Goal: Task Accomplishment & Management: Use online tool/utility

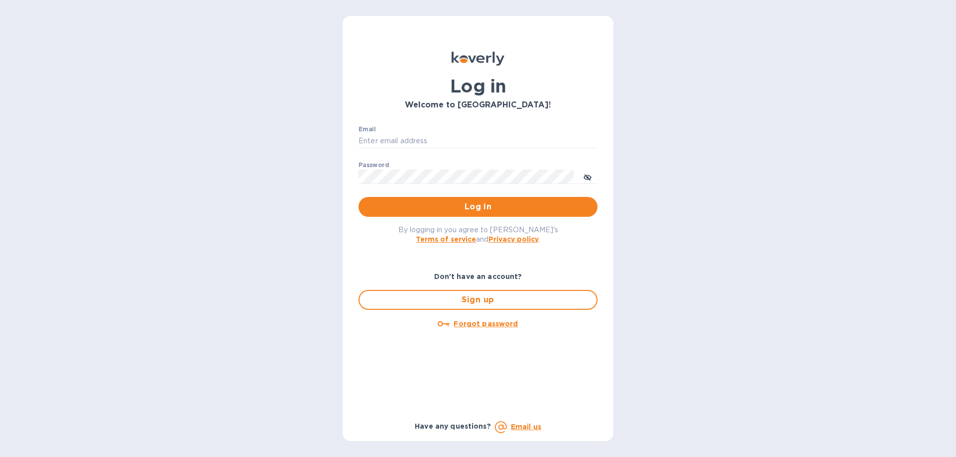
type input "[PERSON_NAME][EMAIL_ADDRESS][DOMAIN_NAME]"
click at [477, 208] on span "Log in" at bounding box center [477, 207] width 223 height 12
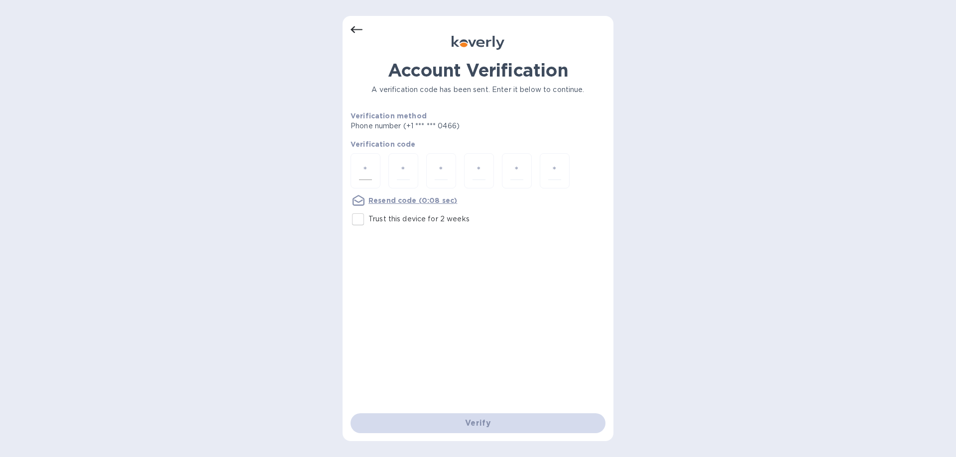
click at [372, 171] on div at bounding box center [365, 170] width 30 height 35
click at [383, 200] on u "Resend code" at bounding box center [392, 201] width 48 height 8
click at [391, 203] on u "Resend code" at bounding box center [392, 201] width 48 height 8
click at [380, 202] on u "Resend code" at bounding box center [392, 201] width 48 height 8
click at [367, 167] on input "number" at bounding box center [365, 171] width 13 height 18
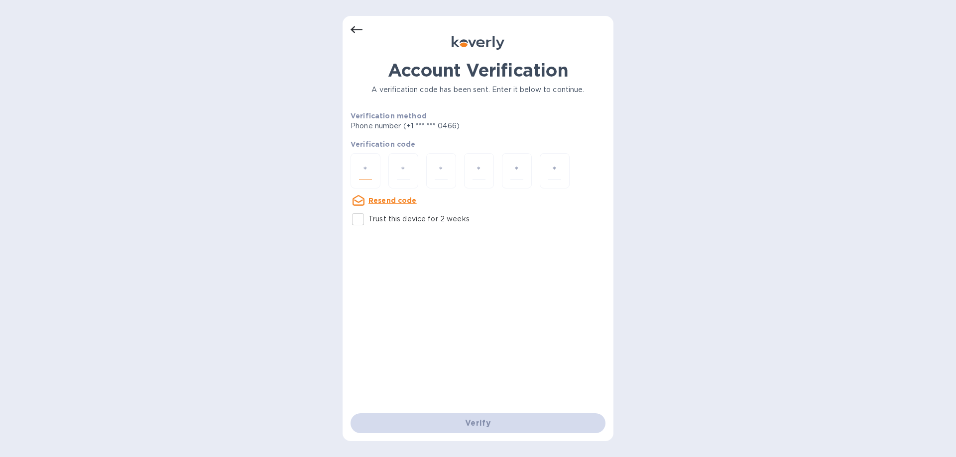
type input "4"
type input "5"
type input "0"
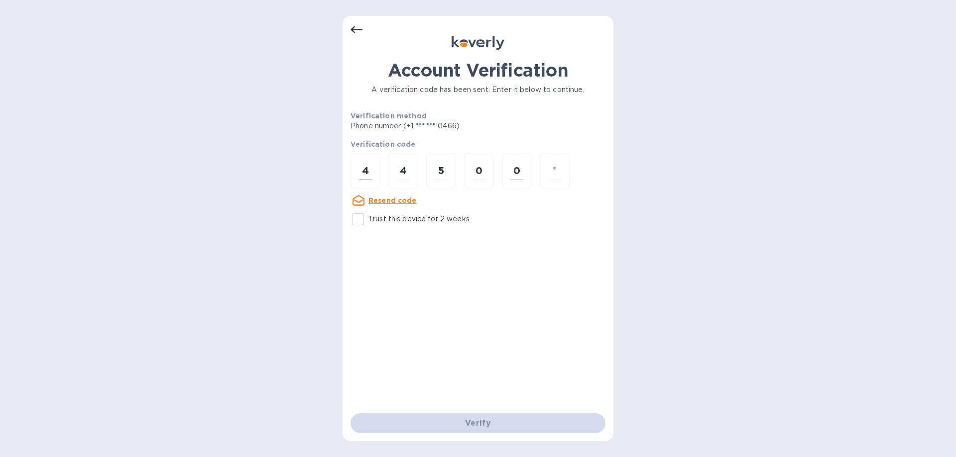
type input "8"
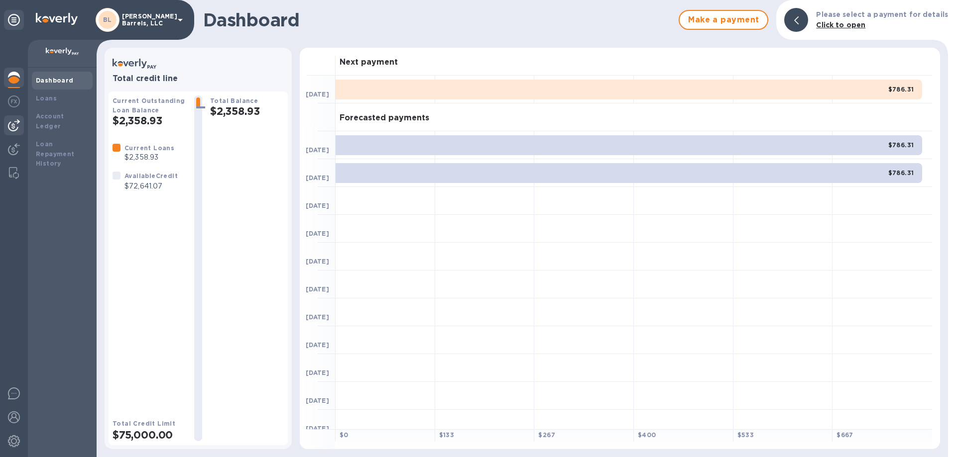
click at [13, 126] on img at bounding box center [14, 125] width 12 height 12
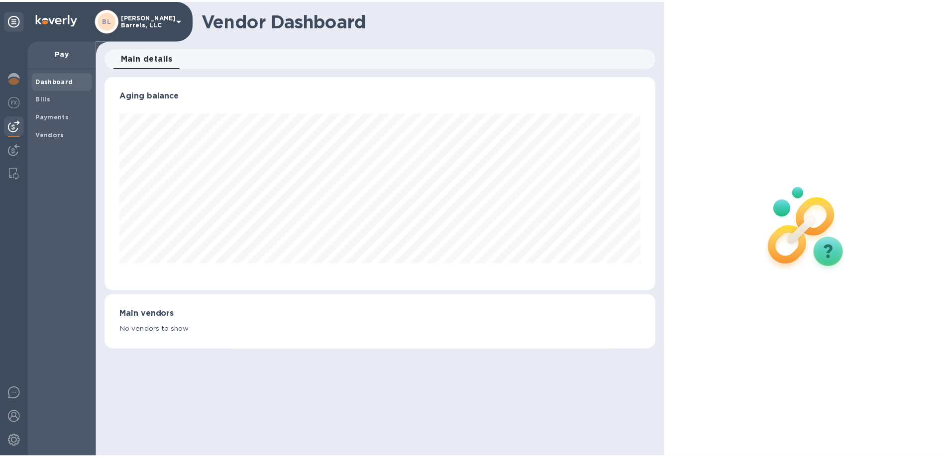
scroll to position [215, 555]
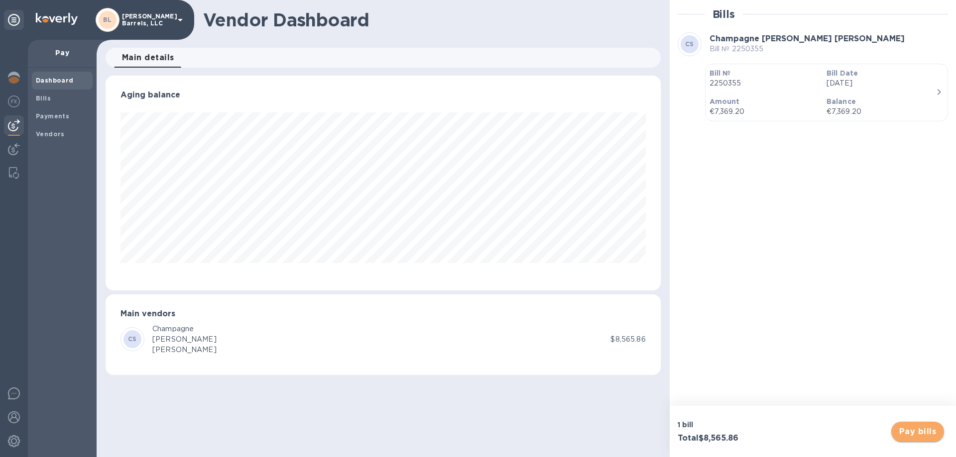
click at [923, 430] on span "Pay bills" at bounding box center [917, 432] width 37 height 12
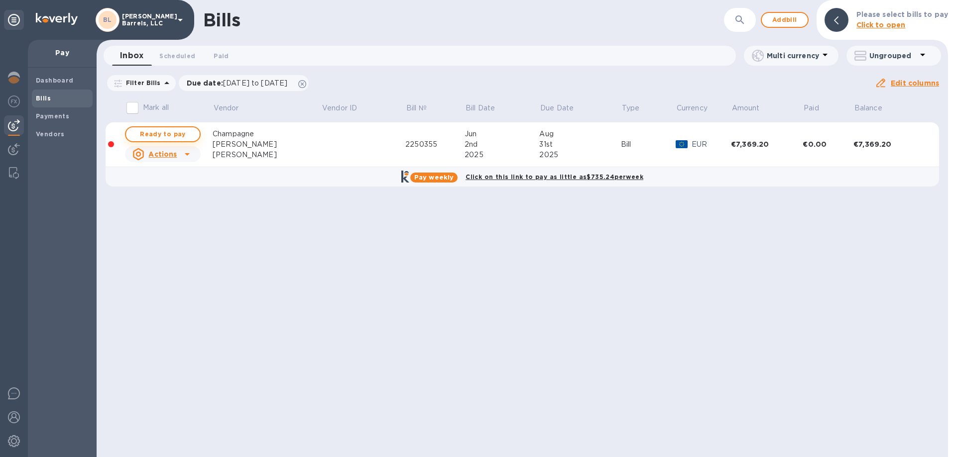
click at [174, 134] on span "Ready to pay" at bounding box center [163, 134] width 58 height 12
checkbox input "true"
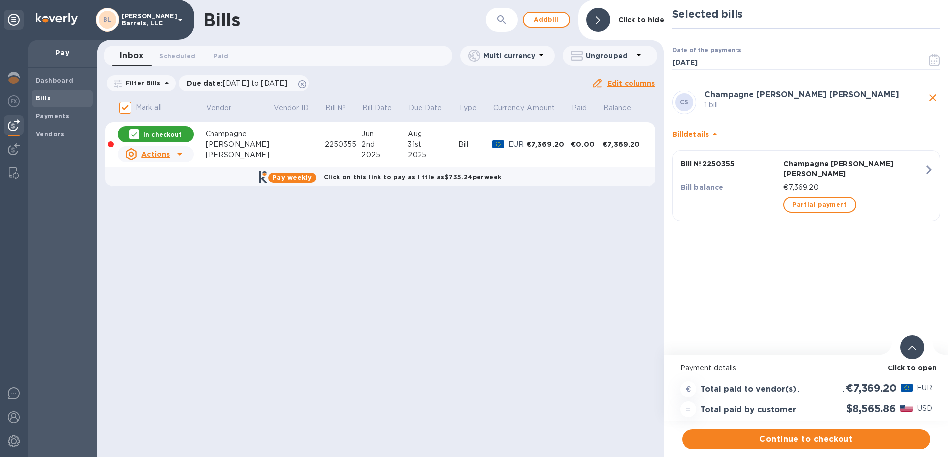
scroll to position [7, 0]
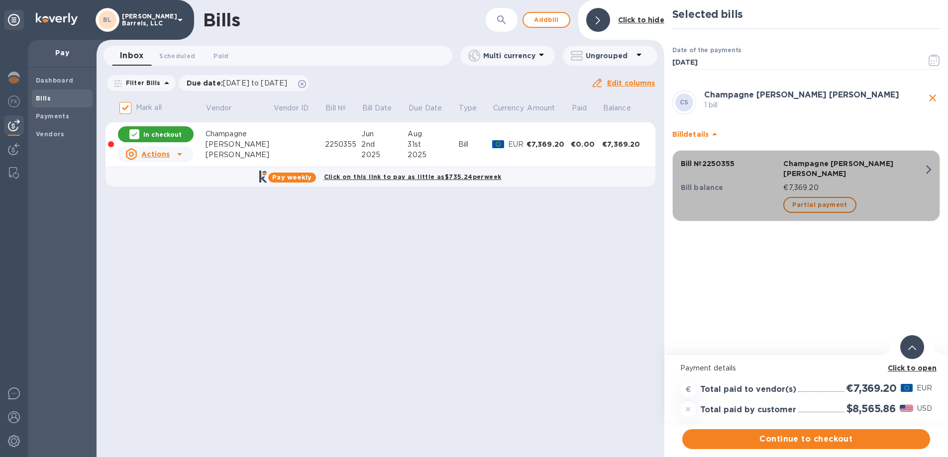
click at [928, 163] on icon "button" at bounding box center [929, 170] width 18 height 18
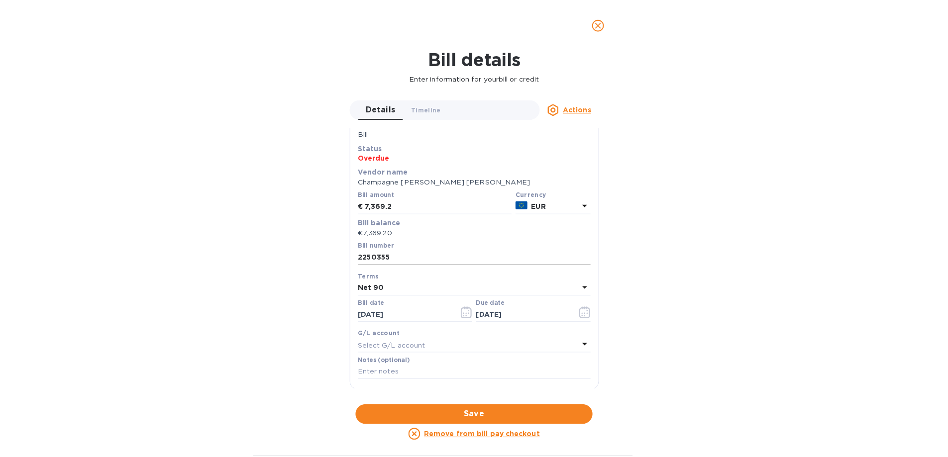
scroll to position [0, 0]
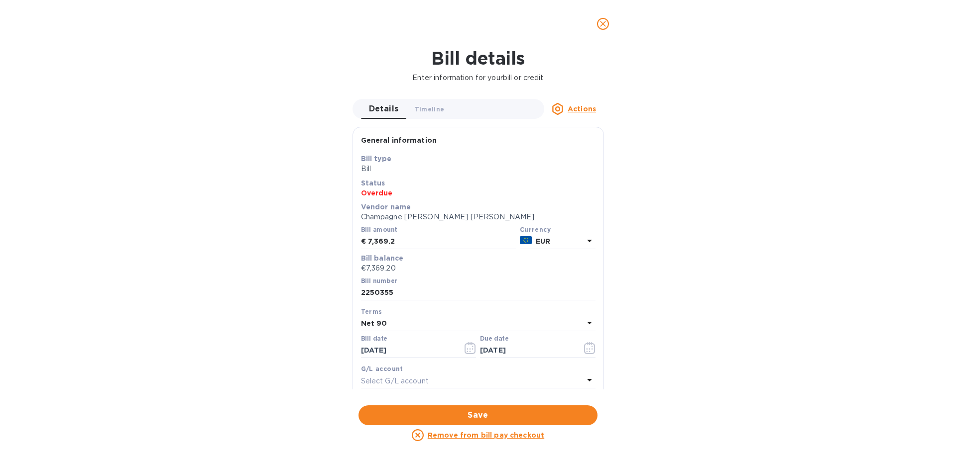
click at [607, 23] on icon "close" at bounding box center [603, 24] width 10 height 10
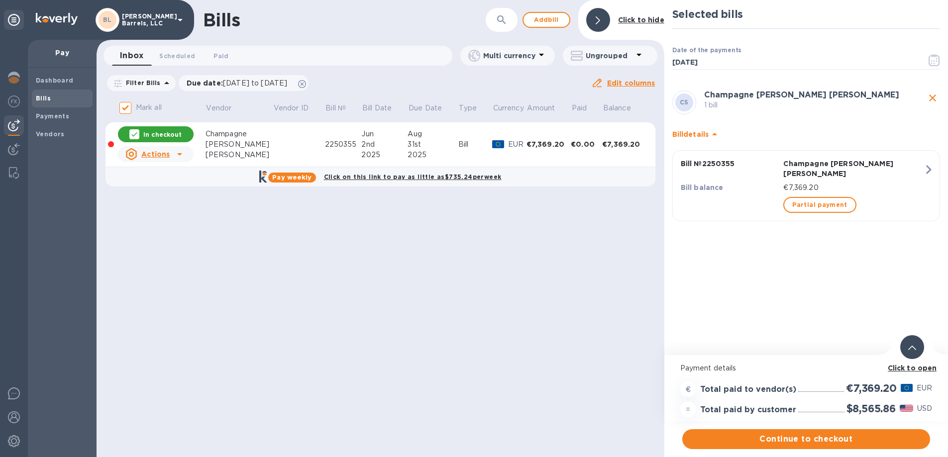
click at [912, 367] on b "Click to open" at bounding box center [912, 368] width 49 height 8
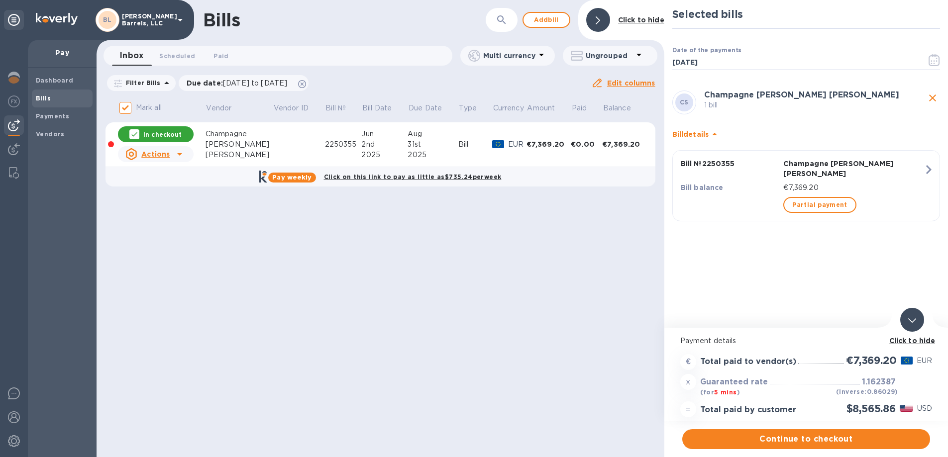
scroll to position [7, 0]
click at [799, 434] on span "Continue to checkout" at bounding box center [806, 440] width 232 height 12
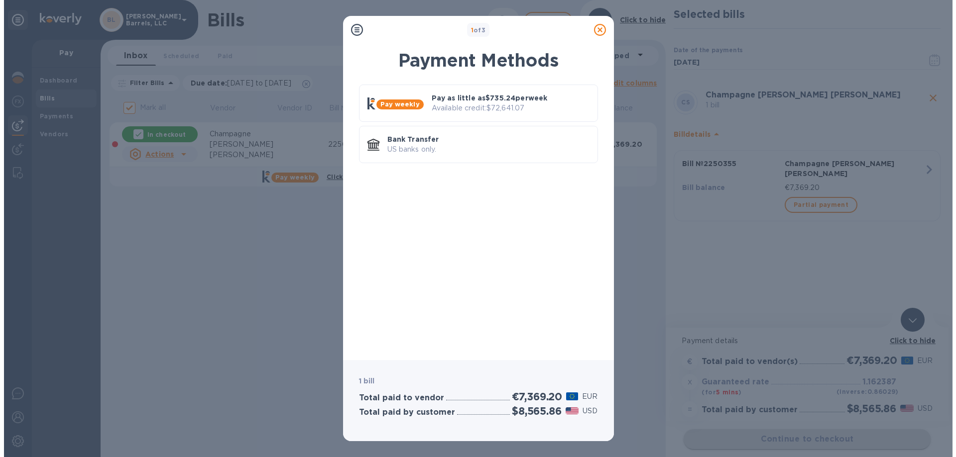
scroll to position [0, 0]
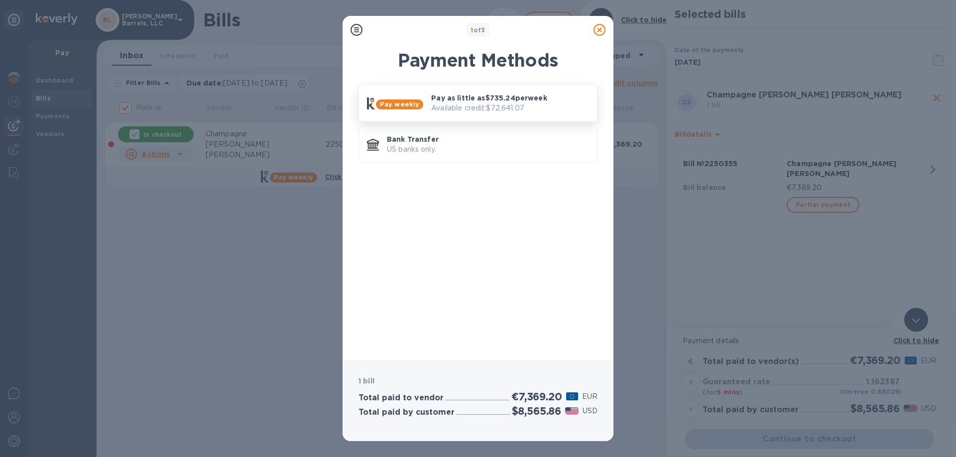
click at [448, 107] on p "Available credit: $72,641.07" at bounding box center [510, 108] width 158 height 10
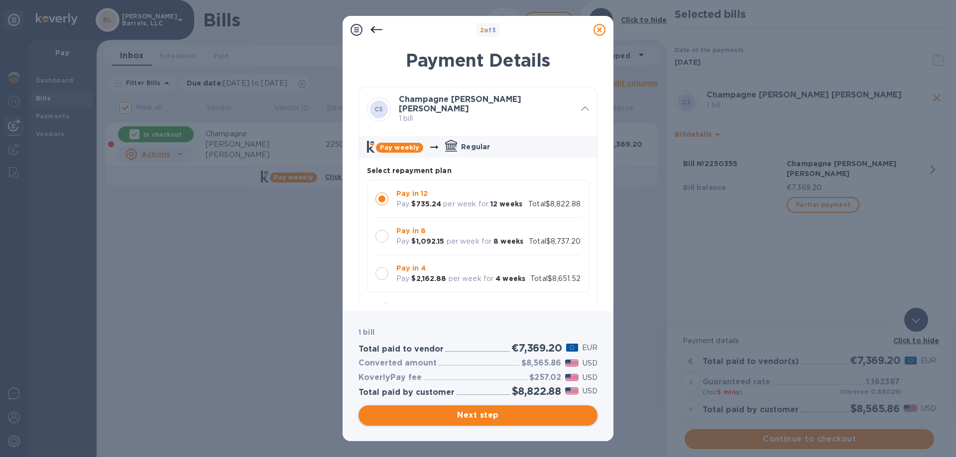
click at [461, 413] on span "Next step" at bounding box center [477, 416] width 223 height 12
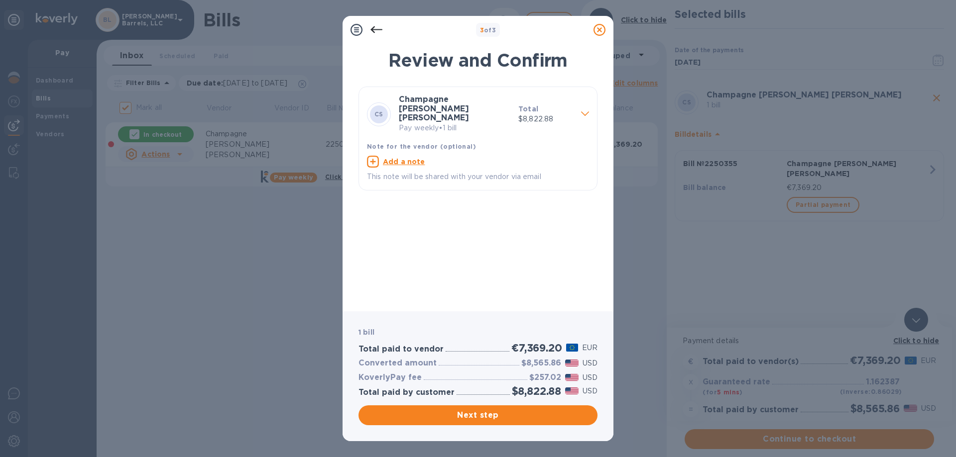
click at [397, 158] on u "Add a note" at bounding box center [404, 162] width 42 height 8
click at [408, 159] on textarea at bounding box center [470, 163] width 206 height 8
type textarea "Facture 2250355 - Victorieux"
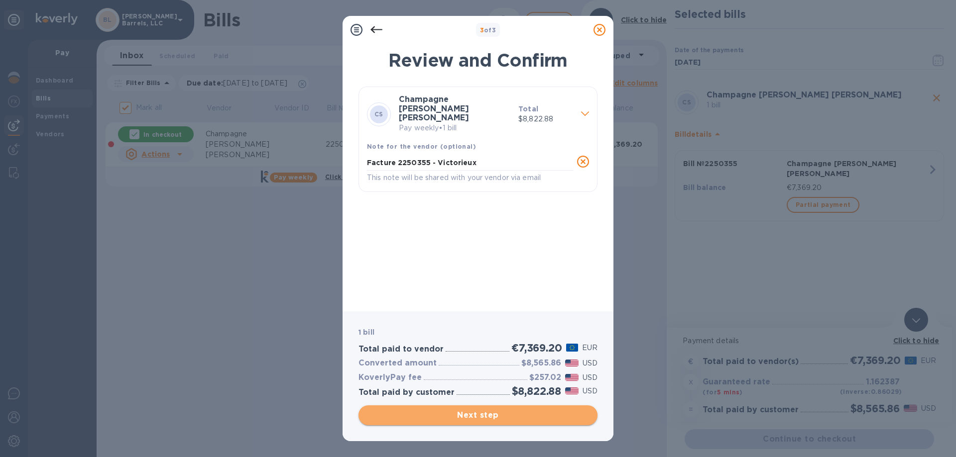
click at [464, 416] on span "Next step" at bounding box center [477, 416] width 223 height 12
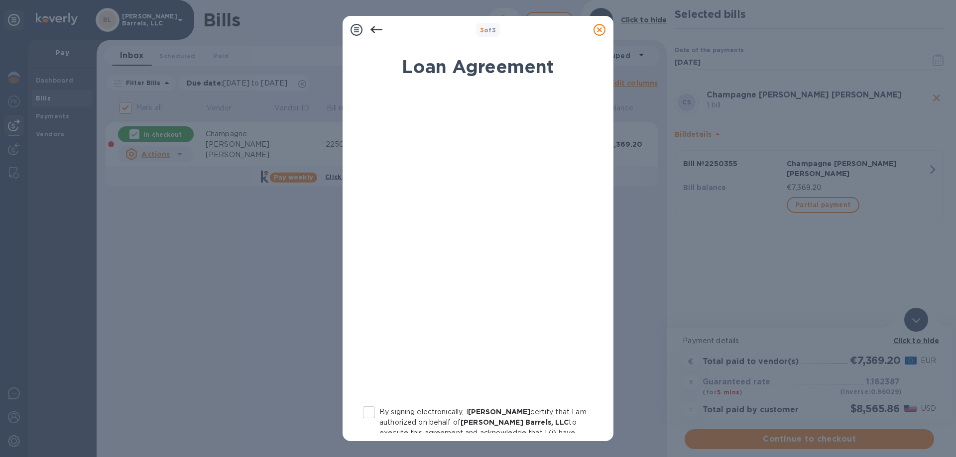
click at [370, 413] on input "By signing electronically, I [PERSON_NAME] certify that I am authorized on beha…" at bounding box center [368, 412] width 21 height 21
checkbox input "true"
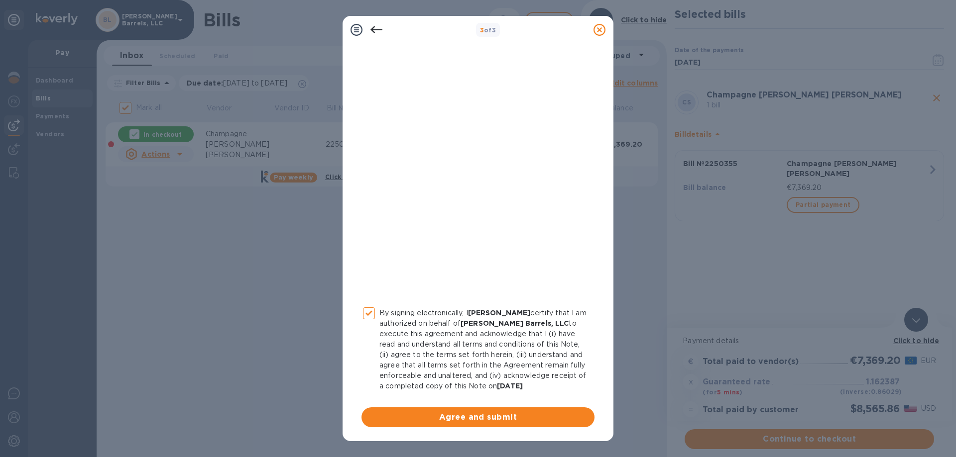
scroll to position [110, 0]
click at [479, 421] on span "Agree and submit" at bounding box center [477, 418] width 217 height 12
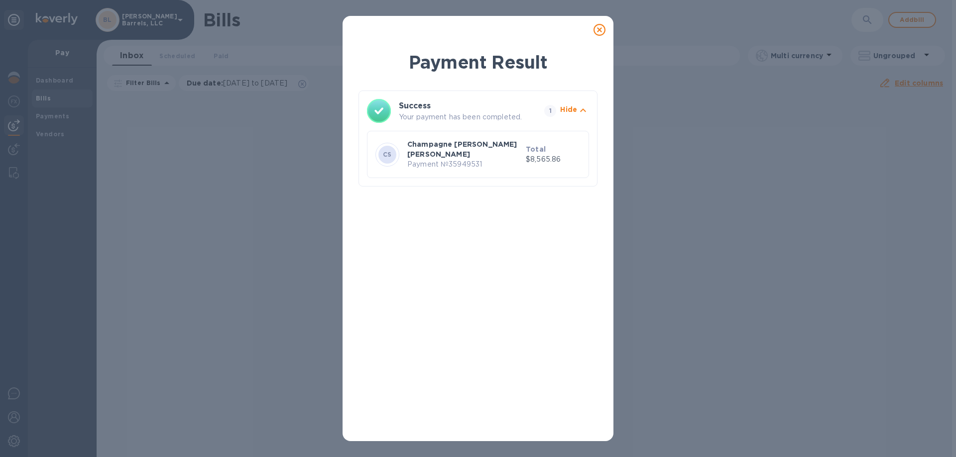
click at [599, 28] on icon at bounding box center [599, 30] width 12 height 12
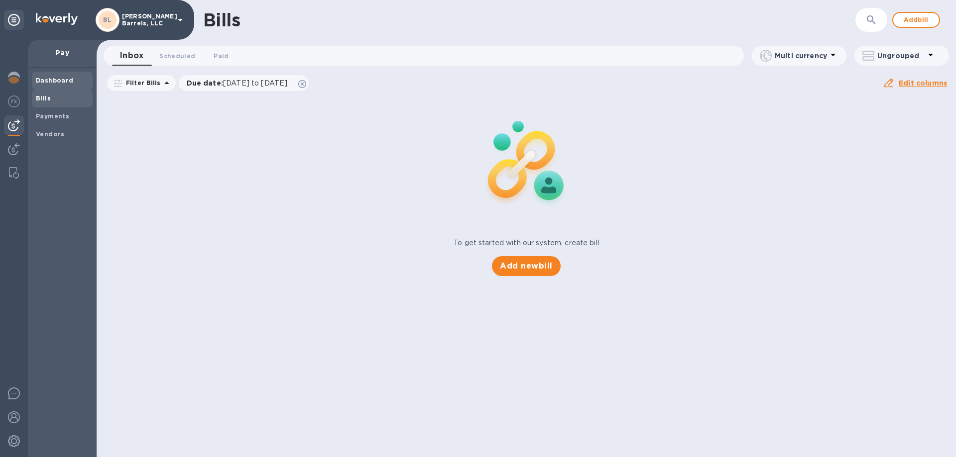
click at [51, 78] on b "Dashboard" at bounding box center [55, 80] width 38 height 7
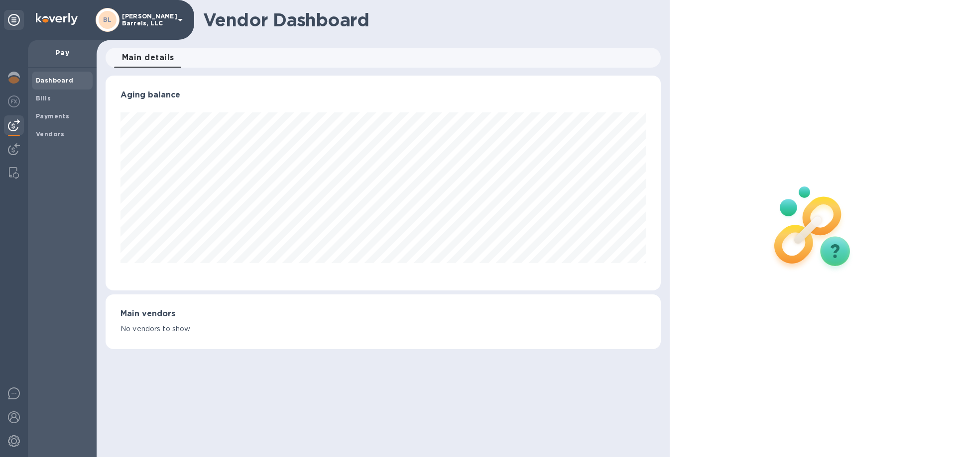
scroll to position [215, 555]
click at [11, 79] on img at bounding box center [14, 78] width 12 height 12
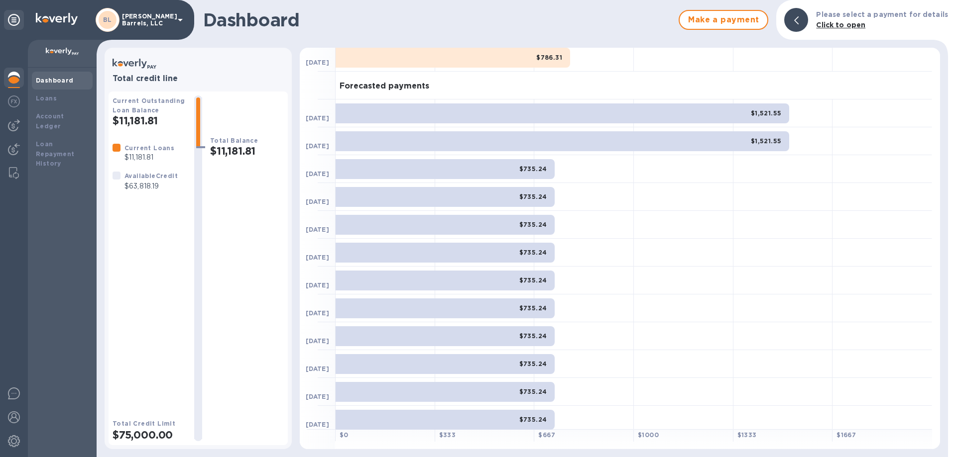
scroll to position [36, 0]
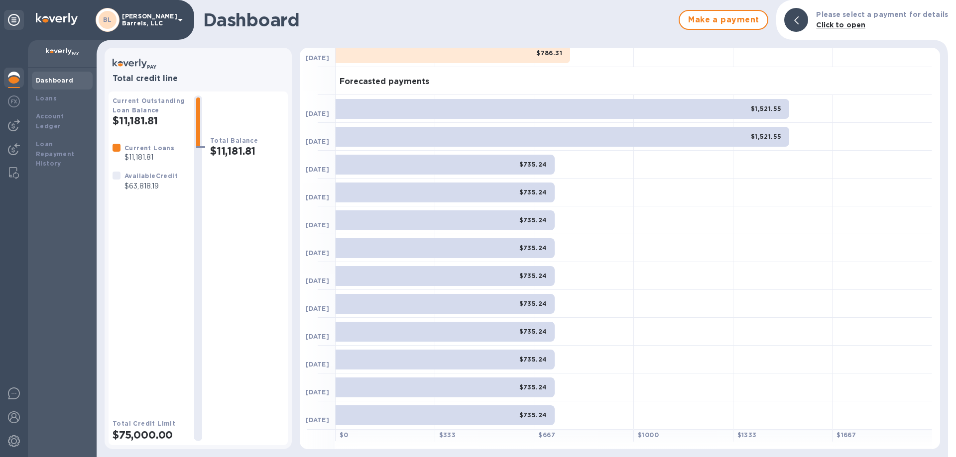
drag, startPoint x: 645, startPoint y: 227, endPoint x: 623, endPoint y: 44, distance: 184.0
click at [623, 44] on div "Dashboard Make a payment Please select a payment for details Click to open Tota…" at bounding box center [522, 228] width 851 height 457
click at [60, 19] on img at bounding box center [57, 19] width 42 height 12
